Goal: Find specific page/section: Find specific page/section

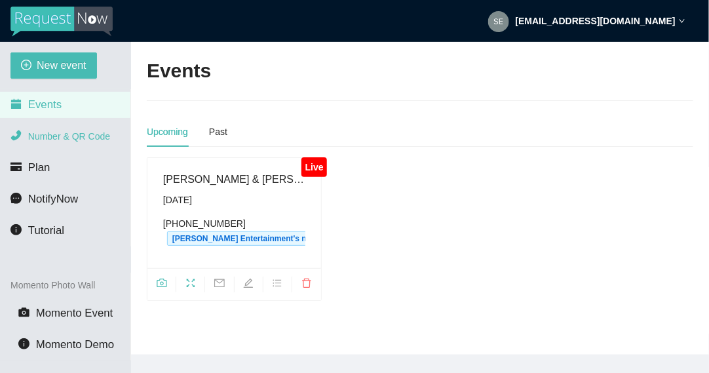
click at [43, 140] on span "Number & QR Code" at bounding box center [69, 136] width 82 height 10
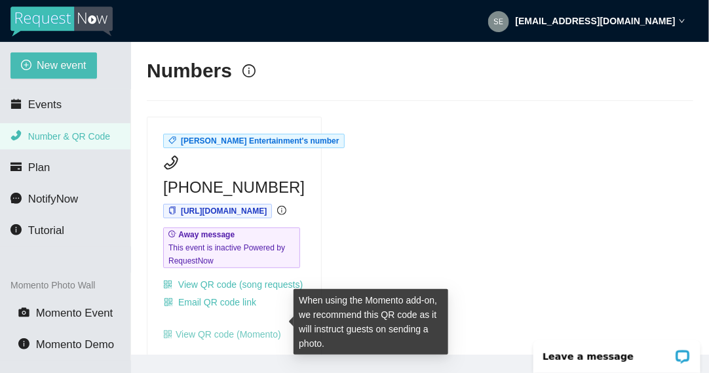
click at [206, 329] on link "View QR code (Momento)" at bounding box center [222, 334] width 118 height 10
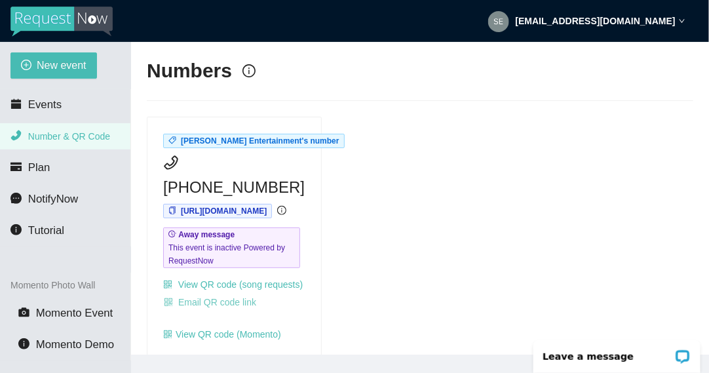
drag, startPoint x: 216, startPoint y: 299, endPoint x: 255, endPoint y: 179, distance: 126.4
click at [255, 179] on div "[PERSON_NAME] Entertainment's number [PHONE_NUMBER] [URL][DOMAIN_NAME] Away mes…" at bounding box center [234, 237] width 174 height 240
click at [58, 105] on span "Events" at bounding box center [44, 104] width 33 height 12
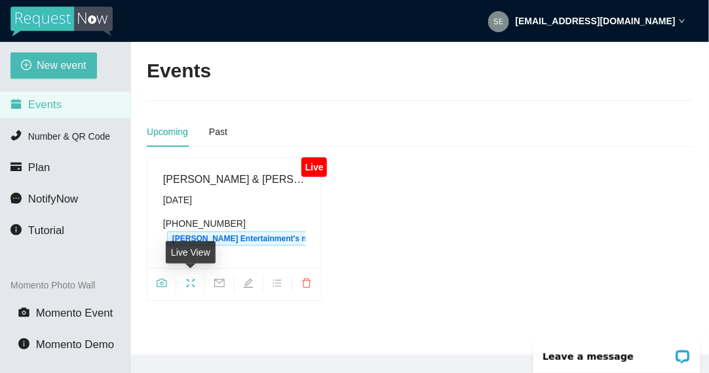
click at [188, 279] on icon "fullscreen" at bounding box center [191, 282] width 9 height 9
